Goal: Transaction & Acquisition: Purchase product/service

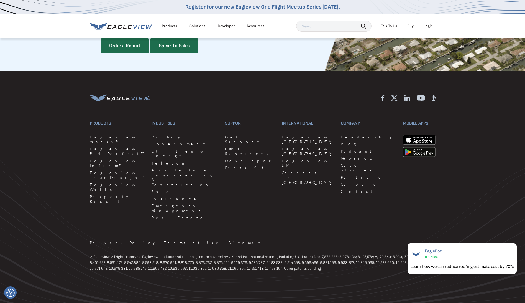
scroll to position [1516, 0]
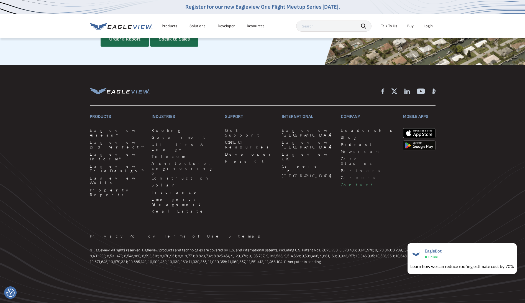
click at [341, 187] on link "Contact" at bounding box center [368, 184] width 55 height 5
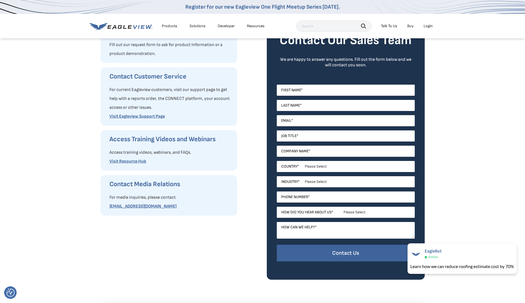
scroll to position [55, 0]
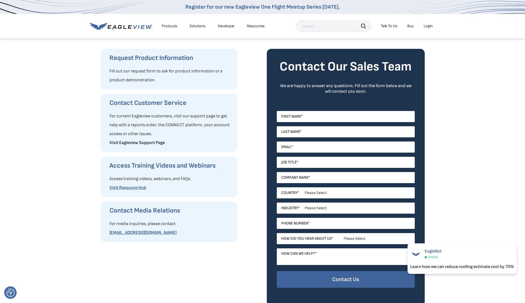
click at [125, 143] on link "Visit Eagleview Support Page" at bounding box center [137, 142] width 55 height 5
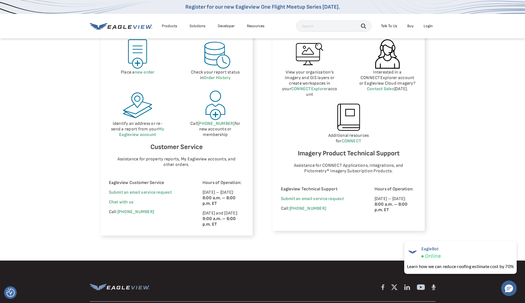
scroll to position [277, 0]
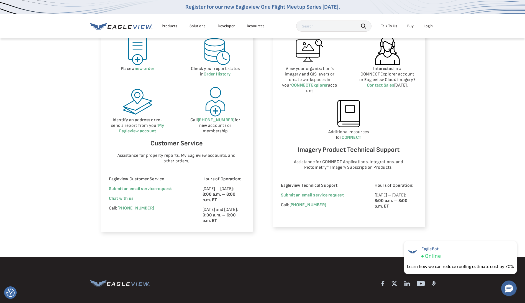
click at [34, 85] on div "Eagleview Property Reports Place a new order Check your report status in Order …" at bounding box center [262, 121] width 525 height 270
click at [39, 126] on div "Eagleview Property Reports Place a new order Check your report status in Order …" at bounding box center [262, 121] width 525 height 270
click at [147, 69] on link "new order" at bounding box center [145, 68] width 20 height 5
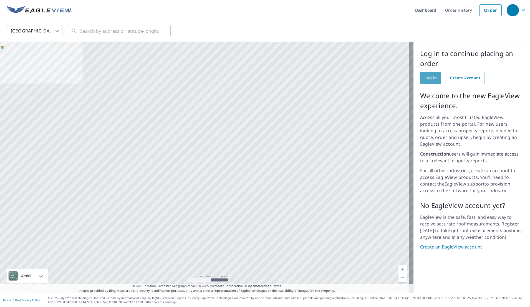
click at [424, 81] on span "Log in" at bounding box center [430, 78] width 12 height 7
